Goal: Navigation & Orientation: Find specific page/section

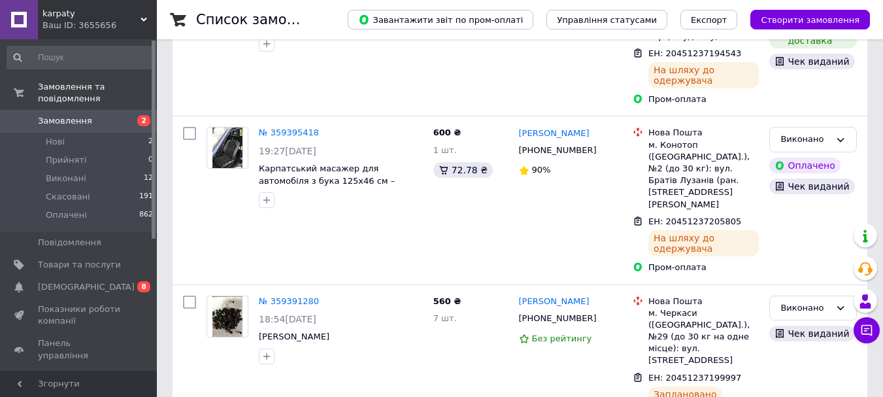
scroll to position [392, 0]
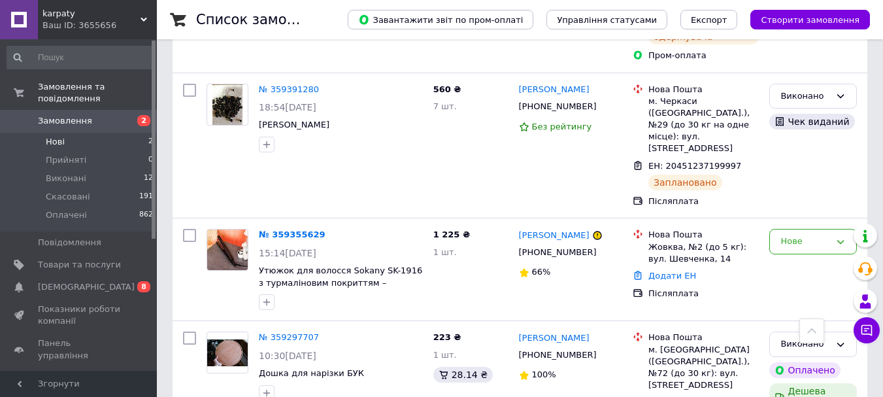
click at [113, 133] on li "Нові 2" at bounding box center [80, 142] width 161 height 18
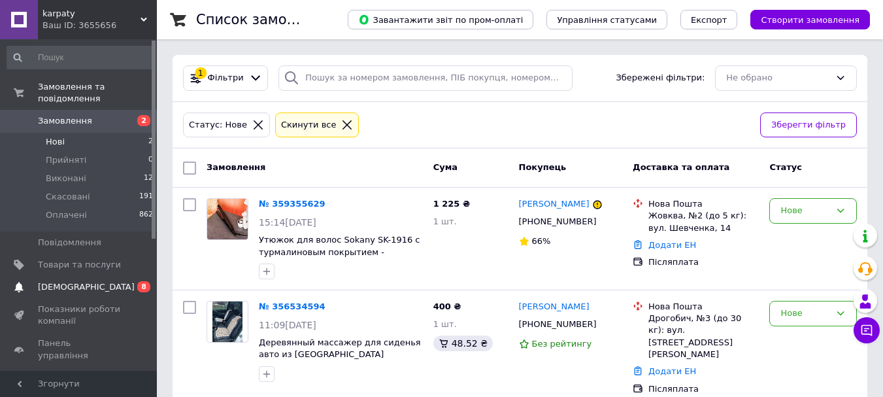
click at [82, 281] on span "[DEMOGRAPHIC_DATA]" at bounding box center [86, 287] width 97 height 12
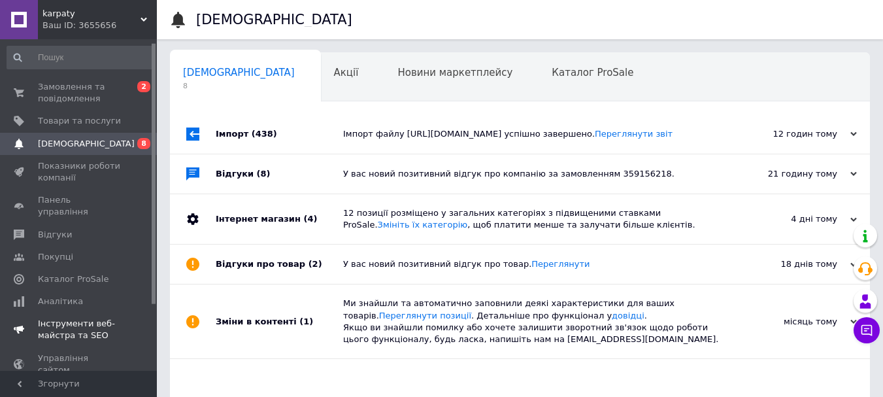
scroll to position [65, 0]
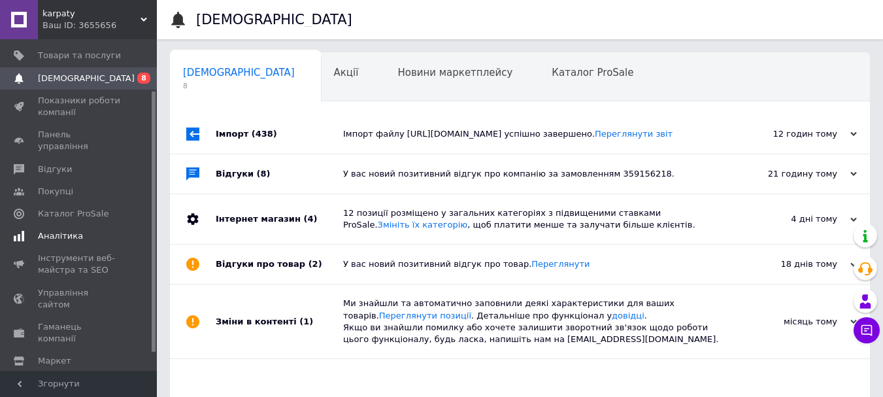
click at [69, 230] on span "Аналітика" at bounding box center [60, 236] width 45 height 12
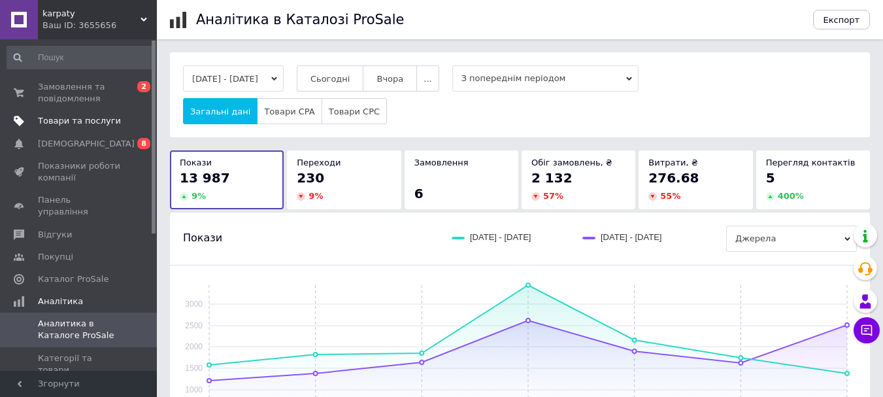
click at [73, 120] on span "Товари та послуги" at bounding box center [79, 121] width 83 height 12
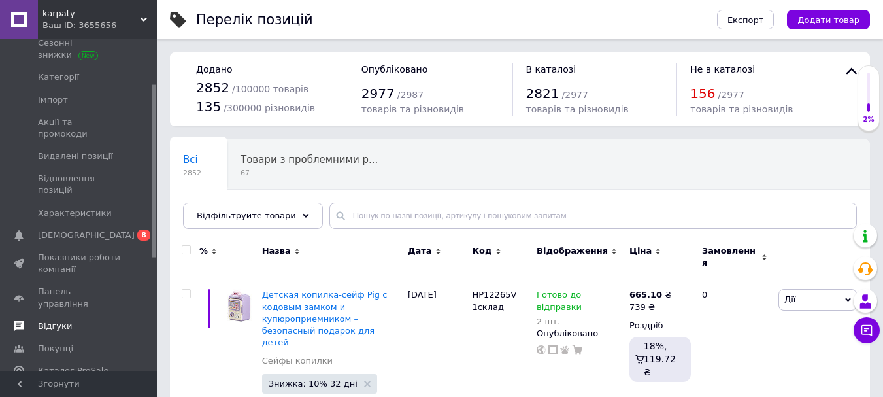
scroll to position [196, 0]
